Goal: Use online tool/utility: Utilize a website feature to perform a specific function

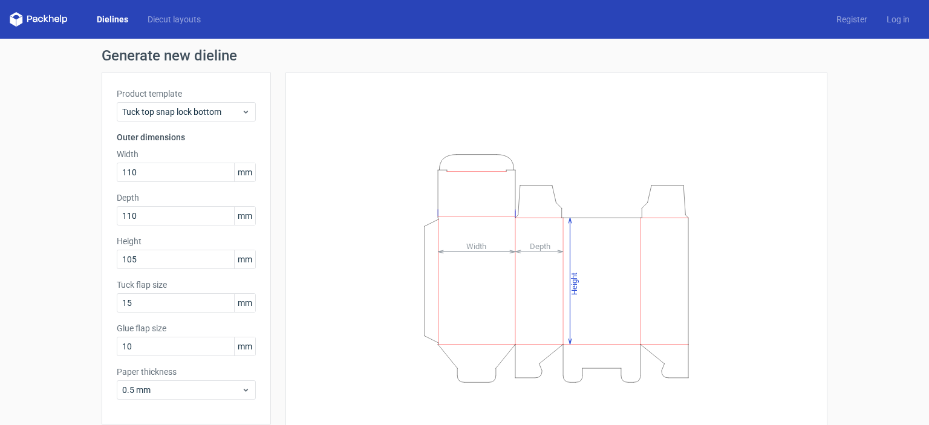
scroll to position [48, 0]
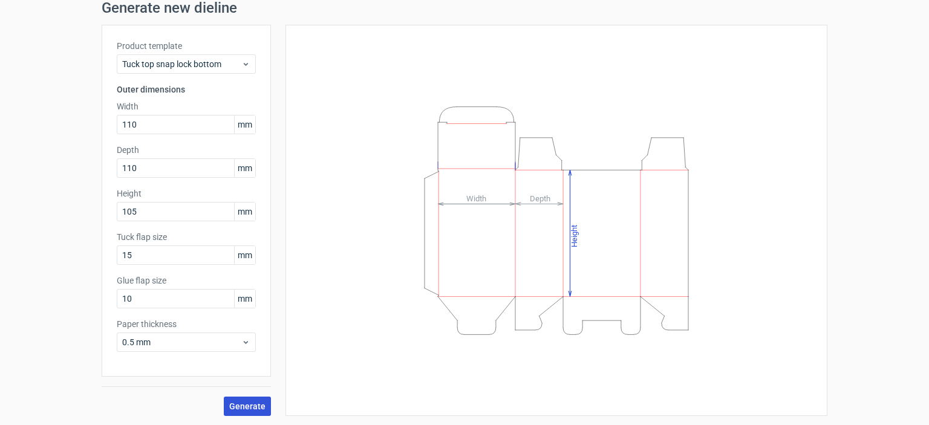
click at [250, 412] on button "Generate" at bounding box center [247, 406] width 47 height 19
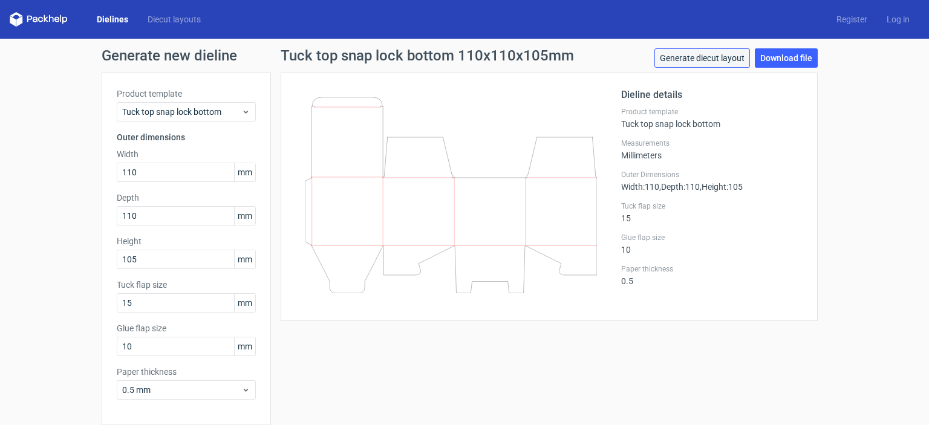
click at [727, 57] on link "Generate diecut layout" at bounding box center [702, 57] width 96 height 19
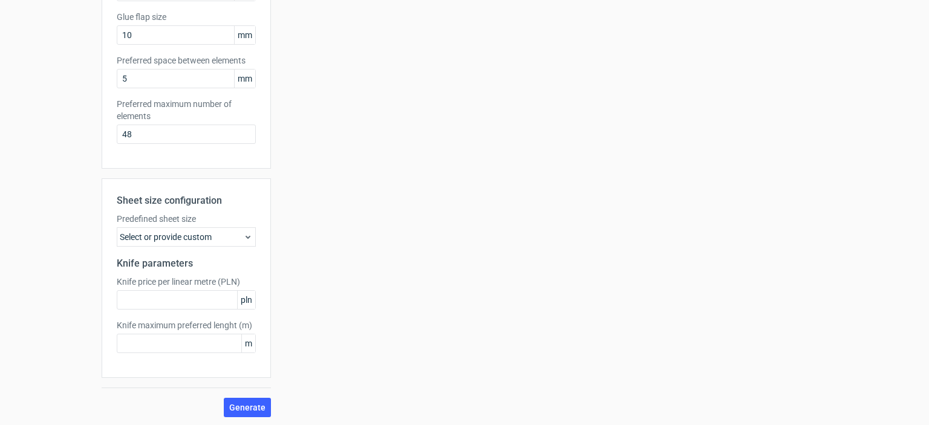
scroll to position [312, 0]
click at [225, 234] on div "Select or provide custom" at bounding box center [186, 236] width 139 height 19
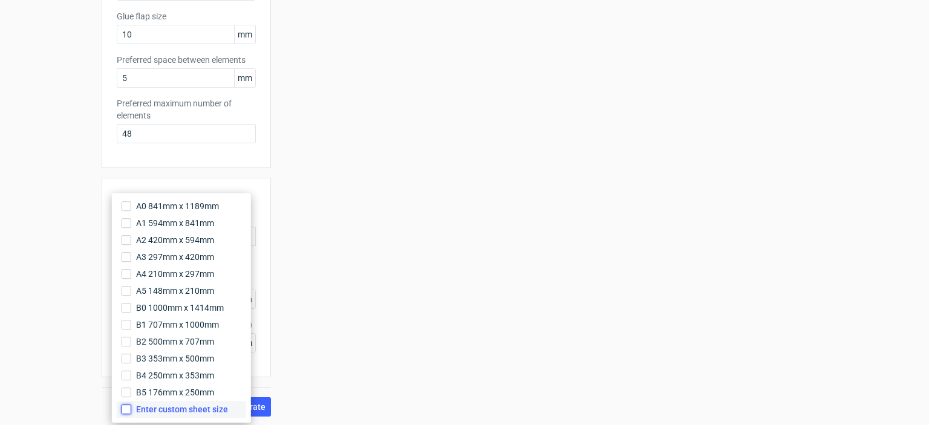
click at [126, 410] on input "Enter custom sheet size" at bounding box center [127, 409] width 10 height 10
click at [207, 410] on span "Enter custom sheet size" at bounding box center [182, 409] width 92 height 12
click at [131, 410] on input "Enter custom sheet size" at bounding box center [127, 409] width 10 height 10
click at [207, 410] on span "Enter custom sheet size" at bounding box center [180, 409] width 89 height 12
click at [131, 410] on input "Enter custom sheet size" at bounding box center [127, 409] width 10 height 10
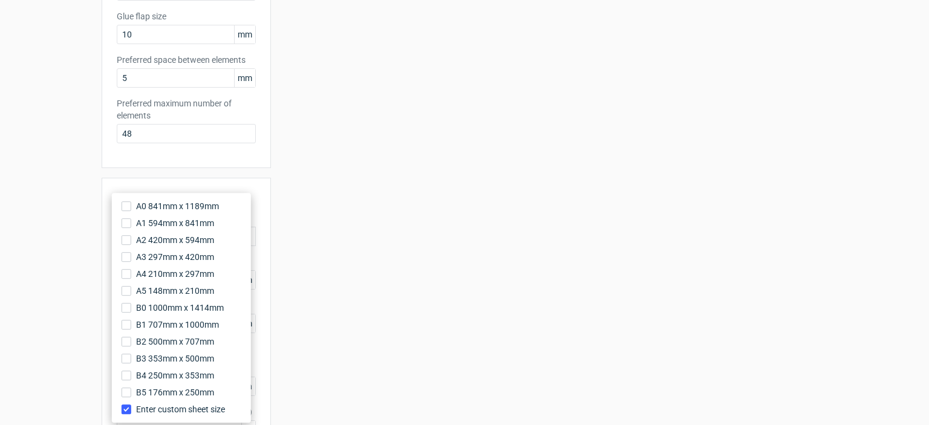
click at [459, 307] on div "Your diecut layouts will be listed here once you generate them Height Depth Wid…" at bounding box center [549, 132] width 556 height 743
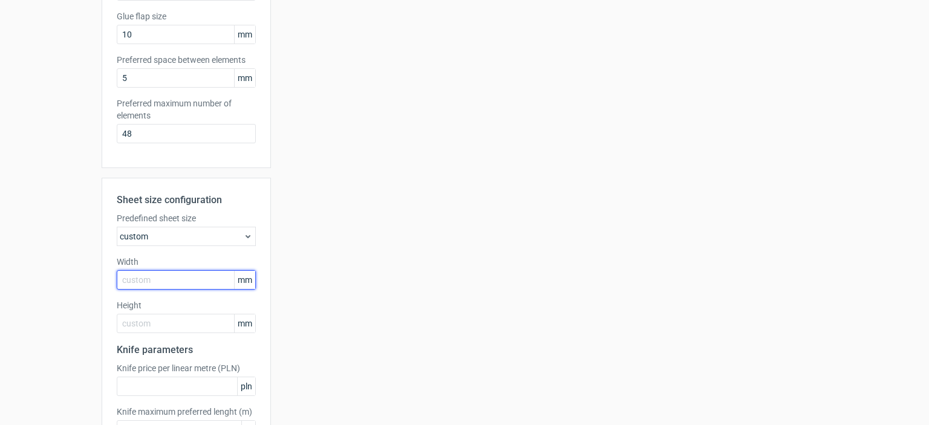
click at [220, 281] on input "text" at bounding box center [186, 279] width 139 height 19
click at [220, 277] on input "text" at bounding box center [186, 279] width 139 height 19
type input "482"
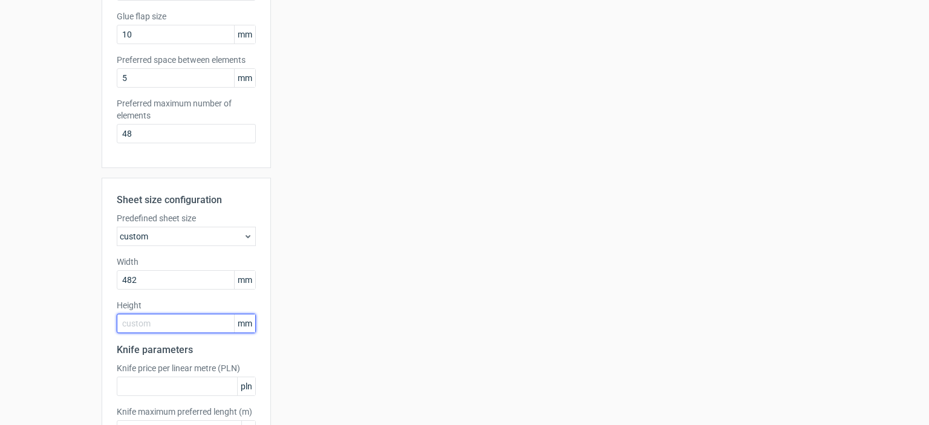
click at [201, 325] on input "text" at bounding box center [186, 323] width 139 height 19
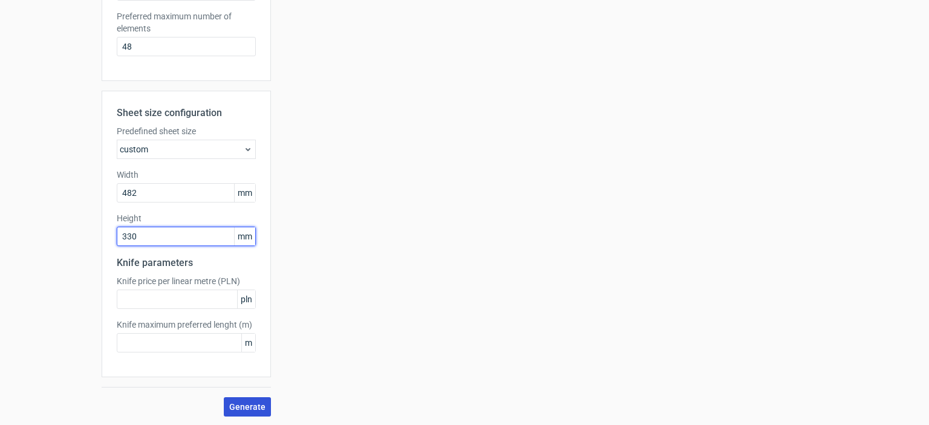
type input "330"
click at [241, 404] on span "Generate" at bounding box center [247, 407] width 36 height 8
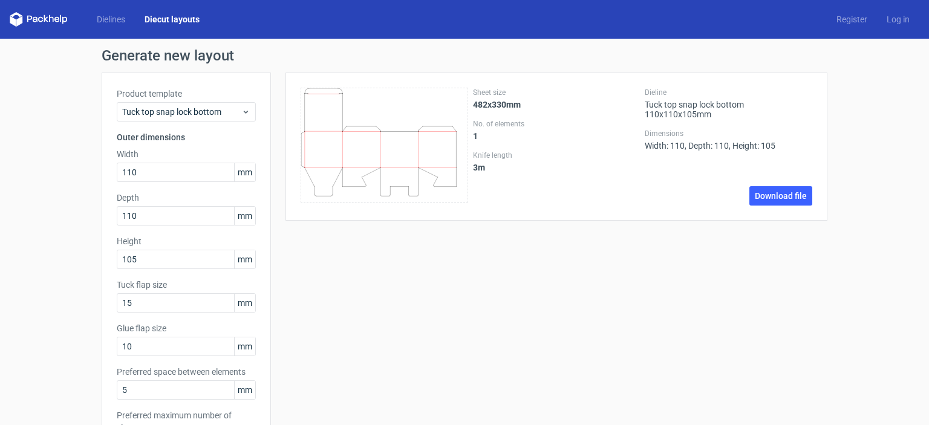
click at [789, 180] on div "Dieline Tuck top snap lock bottom 110x110x105mm Dimensions Width: 110, Depth: 1…" at bounding box center [727, 147] width 167 height 118
click at [784, 190] on link "Download file" at bounding box center [780, 195] width 63 height 19
click at [496, 158] on label "Knife length" at bounding box center [556, 156] width 167 height 10
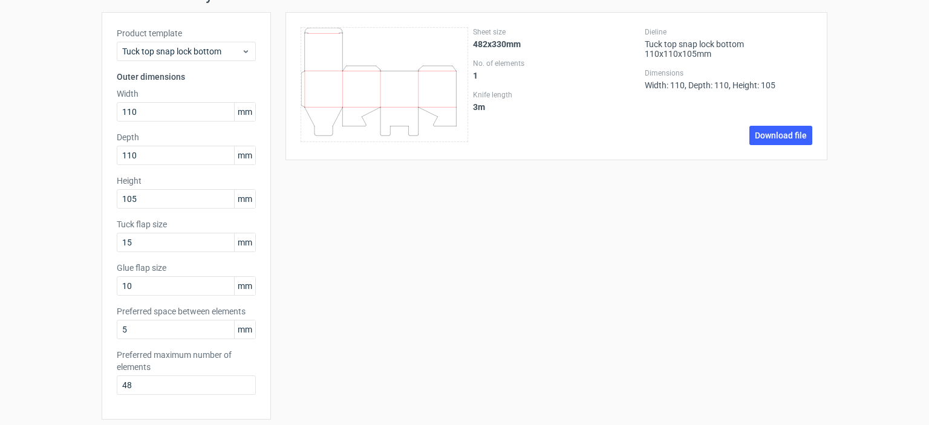
scroll to position [60, 0]
click at [172, 336] on input "5" at bounding box center [186, 329] width 139 height 19
click at [166, 287] on input "10" at bounding box center [186, 285] width 139 height 19
type input "15"
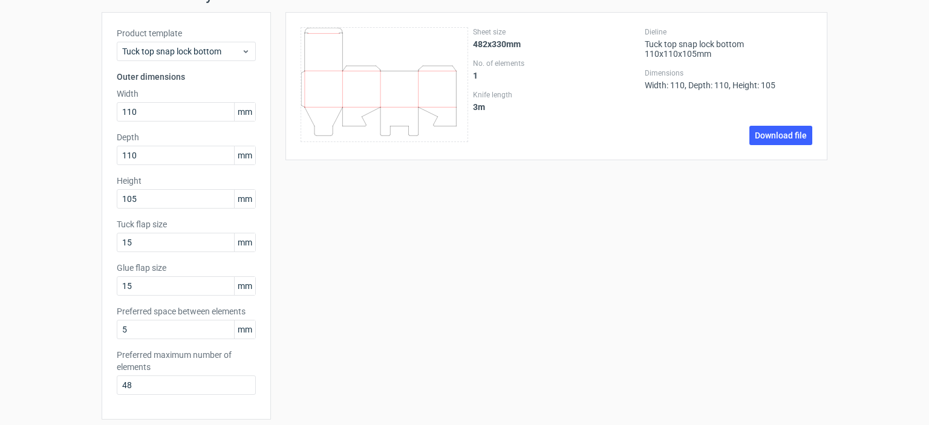
click at [345, 329] on div "Sheet size 482x330mm No. of elements 1 Knife length 3 m Dieline Tuck top snap l…" at bounding box center [549, 383] width 556 height 743
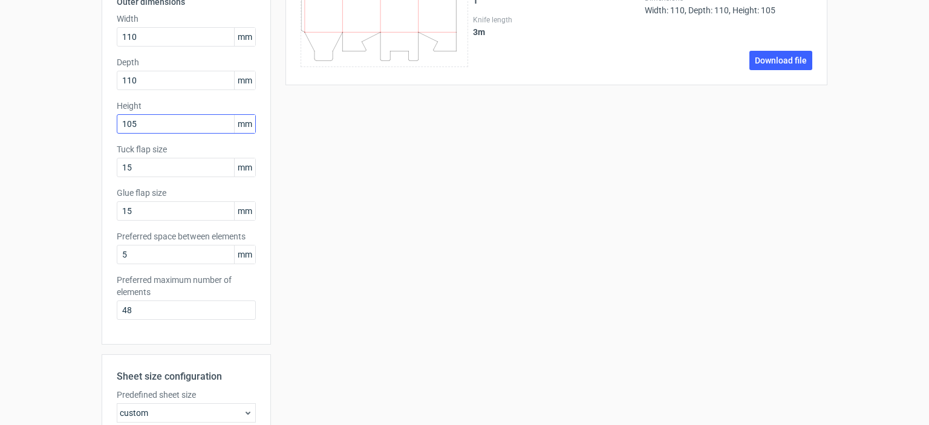
scroll to position [302, 0]
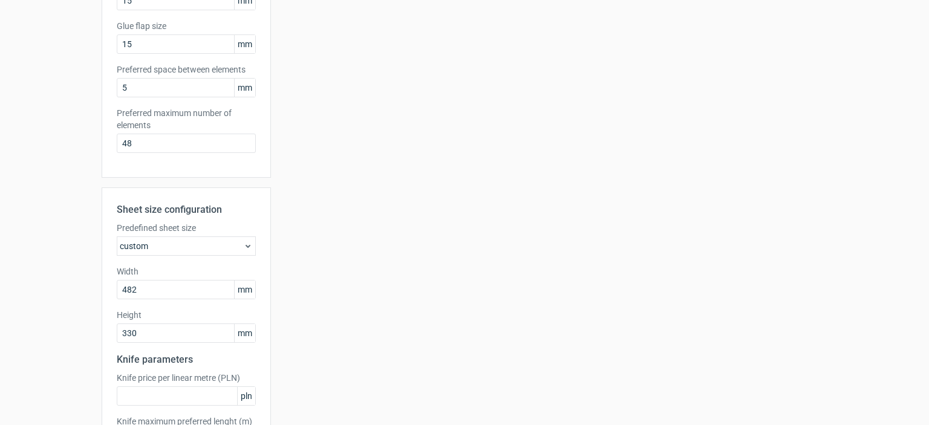
click at [210, 239] on div "custom" at bounding box center [186, 245] width 139 height 19
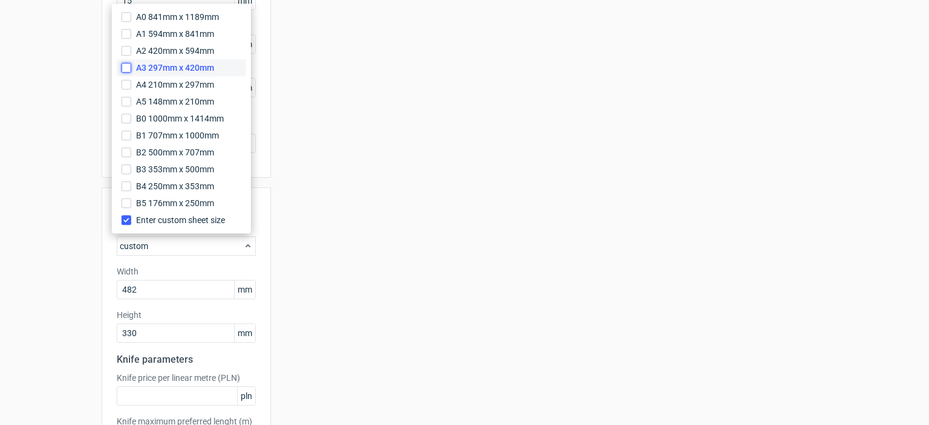
click at [127, 66] on input "A3 297mm x 420mm" at bounding box center [127, 68] width 10 height 10
click at [123, 71] on input "A3 297mm x 420mm" at bounding box center [127, 68] width 10 height 10
click at [125, 221] on input "Enter custom sheet size" at bounding box center [127, 220] width 10 height 10
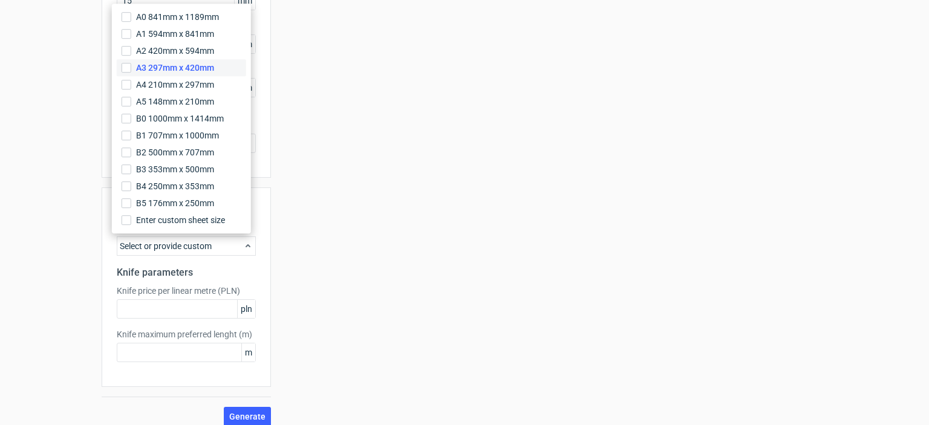
click at [132, 68] on label "A3 297mm x 420mm" at bounding box center [181, 67] width 129 height 17
click at [131, 68] on input "A3 297mm x 420mm" at bounding box center [127, 68] width 10 height 10
click at [366, 331] on div "Sheet size 482x330mm No. of elements 1 Knife length 3 m Dieline Tuck top snap l…" at bounding box center [549, 98] width 556 height 656
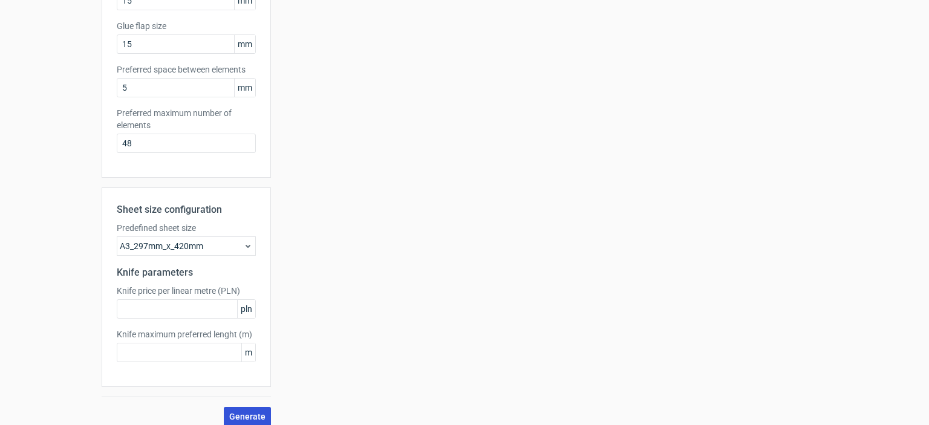
click at [245, 412] on span "Generate" at bounding box center [247, 416] width 36 height 8
